Goal: Task Accomplishment & Management: Manage account settings

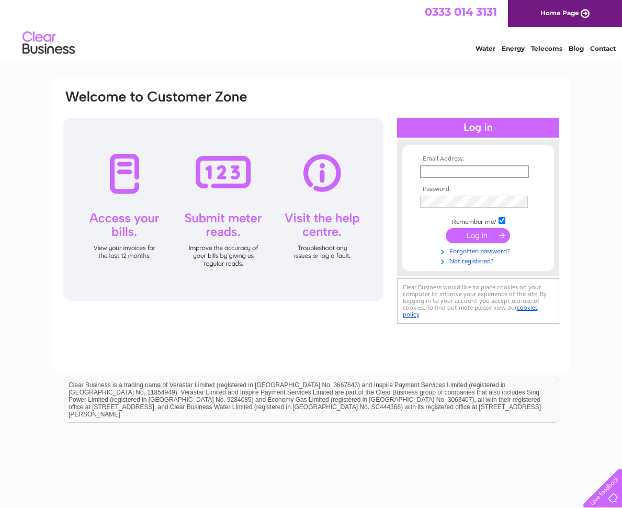
type input "office@neale-group.co.uk"
click at [476, 233] on input "submit" at bounding box center [478, 235] width 64 height 15
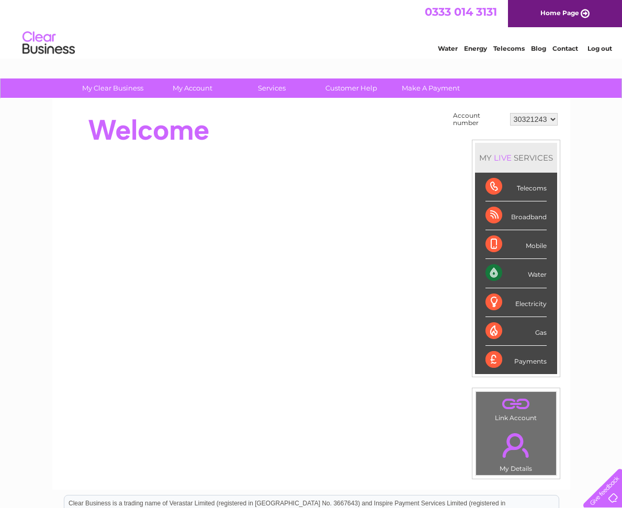
click at [515, 269] on div "Water" at bounding box center [515, 273] width 61 height 29
click at [531, 269] on div "Water" at bounding box center [515, 273] width 61 height 29
click at [497, 272] on div "Water" at bounding box center [515, 273] width 61 height 29
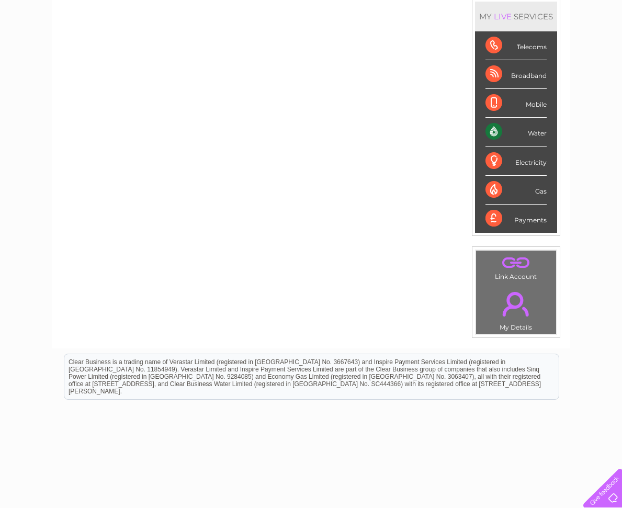
click at [540, 132] on div "Water" at bounding box center [515, 132] width 61 height 29
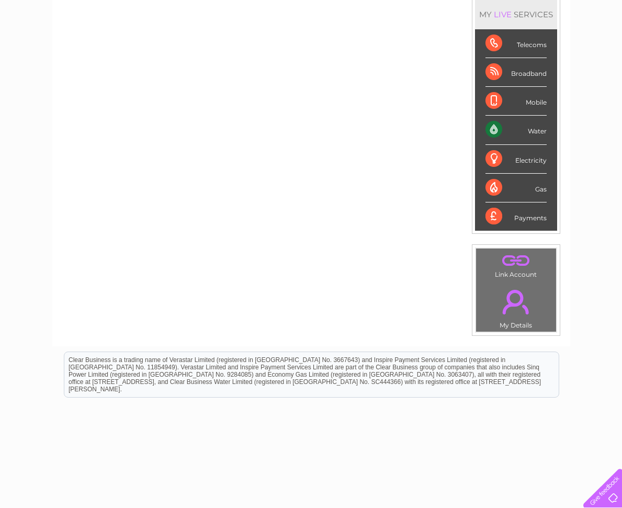
click at [540, 132] on div "Water" at bounding box center [515, 130] width 61 height 29
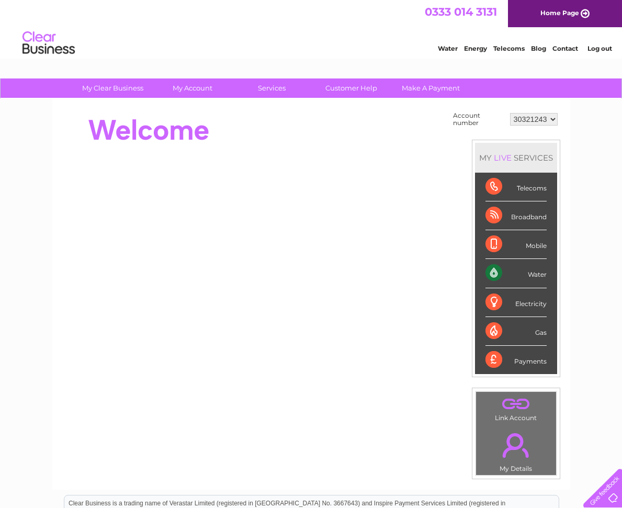
scroll to position [0, 0]
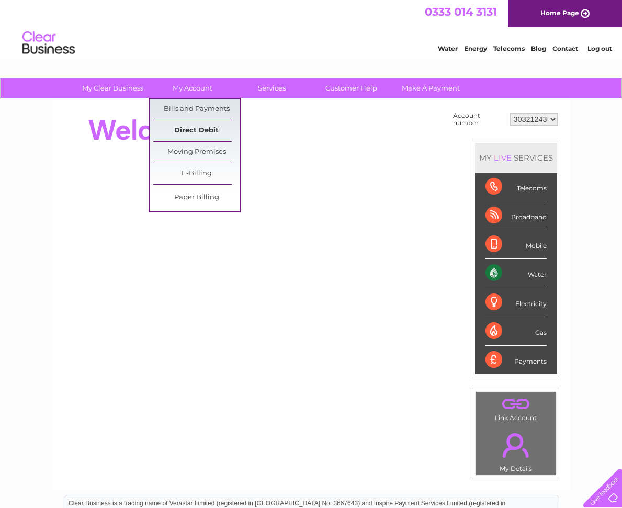
click at [204, 128] on link "Direct Debit" at bounding box center [196, 130] width 86 height 21
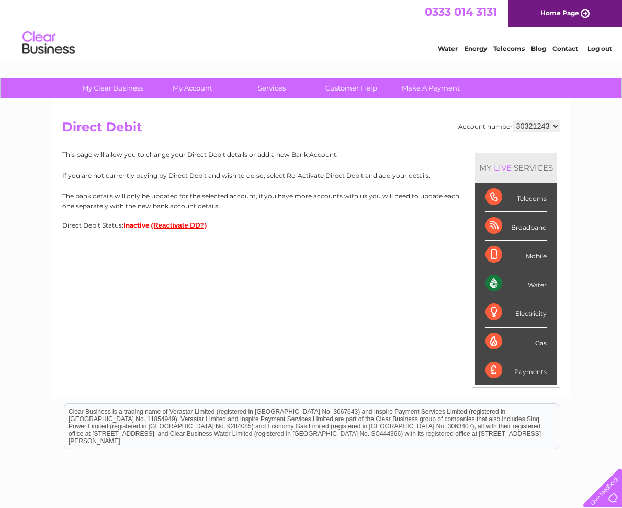
click at [133, 46] on div "Water Energy Telecoms Blog Contact Log out" at bounding box center [311, 44] width 622 height 34
click at [167, 223] on button "(Reactivate DD?)" at bounding box center [179, 225] width 56 height 8
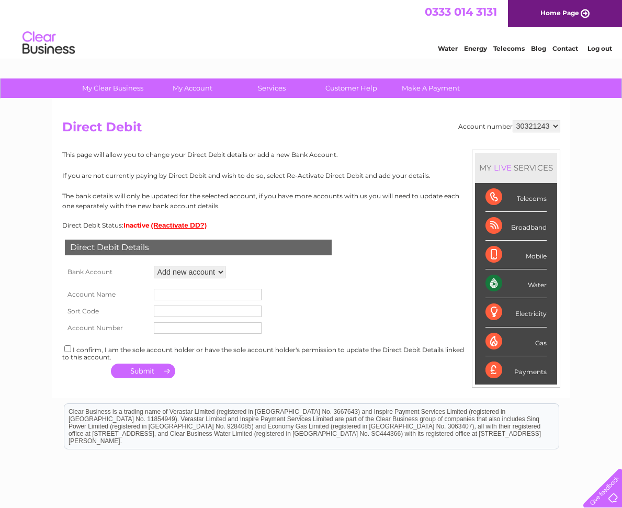
scroll to position [0, 0]
click at [223, 294] on input "text" at bounding box center [208, 295] width 108 height 12
type input "Neale Group"
type input "536124"
type input "71932127"
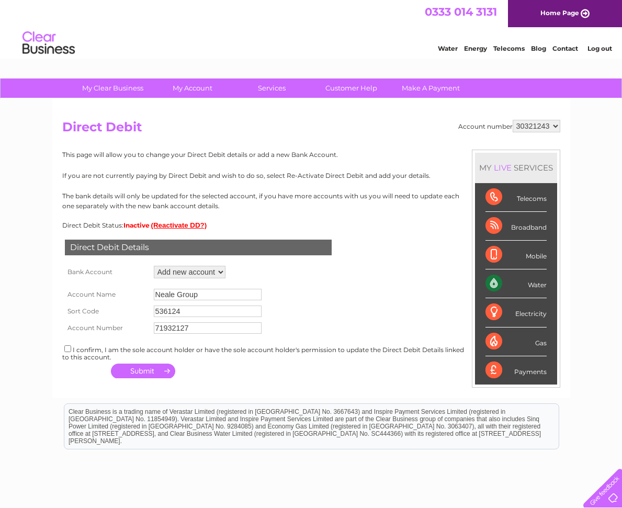
click at [69, 346] on input "checkbox" at bounding box center [67, 348] width 7 height 7
checkbox input "true"
click at [136, 367] on button "button" at bounding box center [143, 370] width 64 height 15
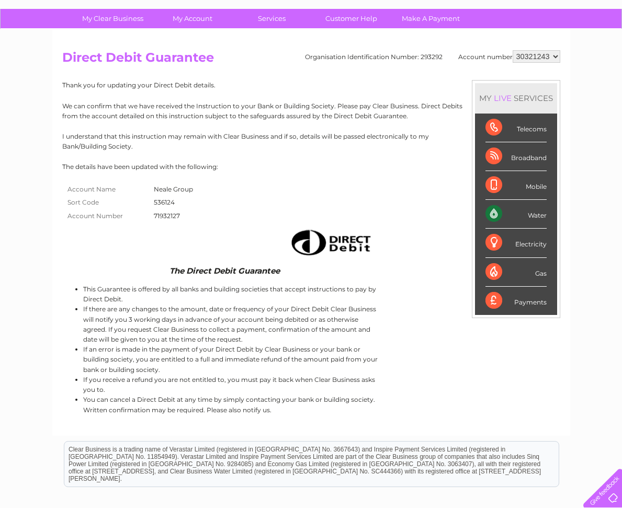
scroll to position [70, 0]
